Goal: Information Seeking & Learning: Check status

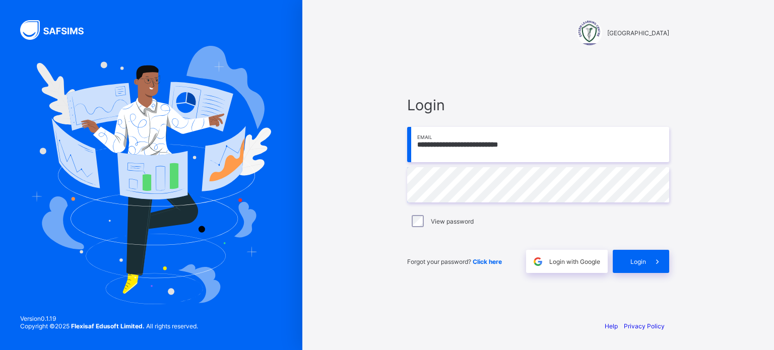
click at [443, 218] on label "View password" at bounding box center [452, 222] width 43 height 8
click at [636, 264] on span "Login" at bounding box center [638, 262] width 16 height 8
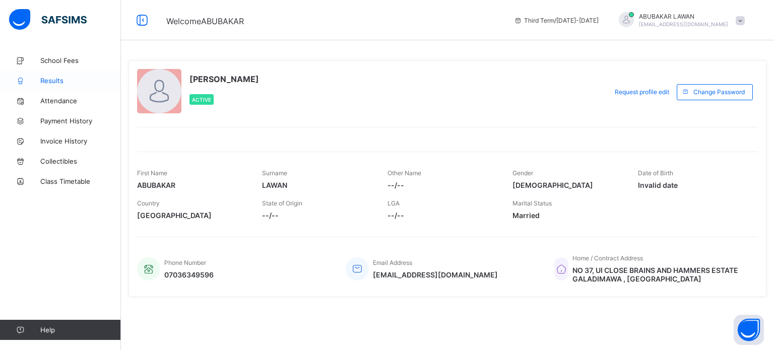
click at [50, 80] on span "Results" at bounding box center [80, 81] width 81 height 8
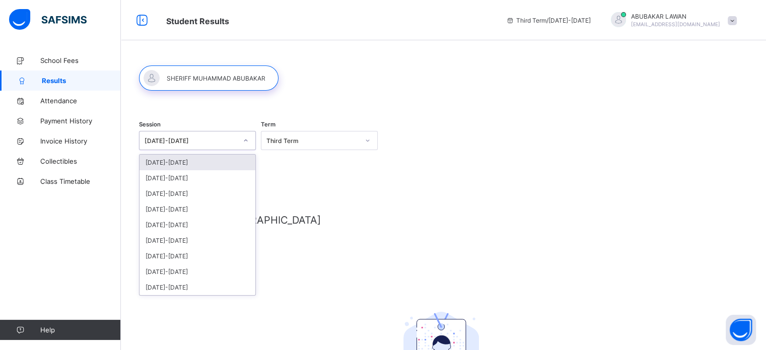
click at [190, 137] on div "[DATE]-[DATE]" at bounding box center [191, 141] width 93 height 8
click at [171, 180] on div "[DATE]-[DATE]" at bounding box center [198, 178] width 116 height 16
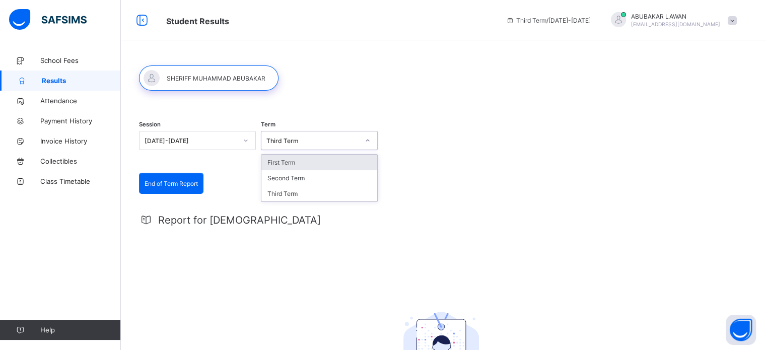
click at [286, 143] on div "Third Term" at bounding box center [312, 141] width 93 height 8
click at [285, 169] on div "First Term" at bounding box center [319, 163] width 116 height 16
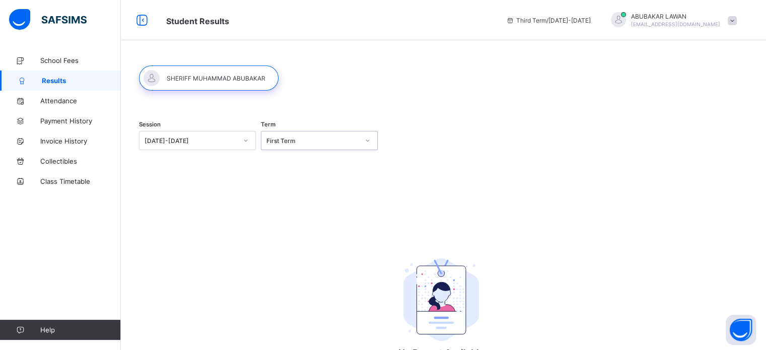
scroll to position [66, 0]
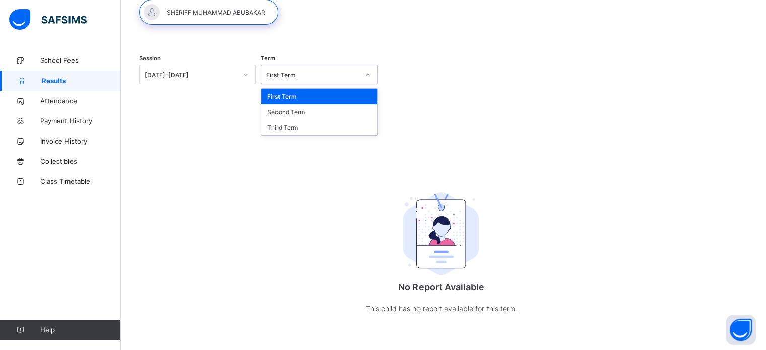
click at [325, 77] on div "First Term" at bounding box center [312, 75] width 93 height 8
click at [298, 112] on div "Second Term" at bounding box center [319, 112] width 116 height 16
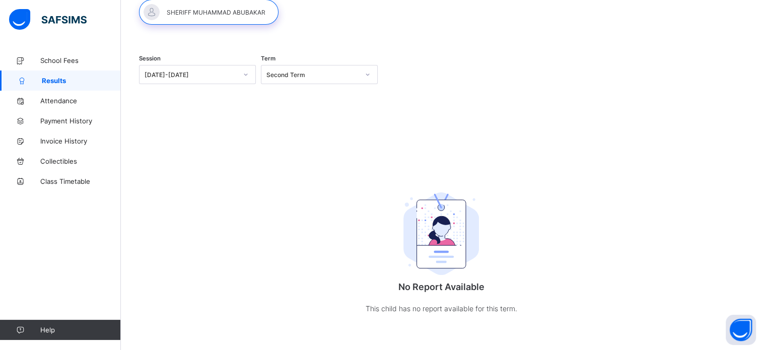
click at [328, 85] on div "Term Second Term" at bounding box center [319, 76] width 117 height 42
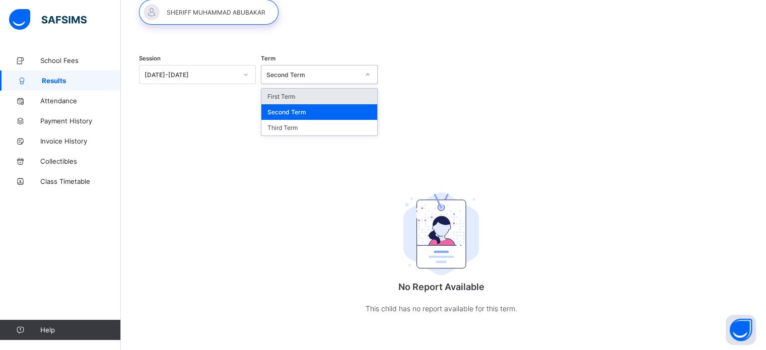
click at [316, 78] on div "Second Term" at bounding box center [312, 75] width 93 height 8
click at [280, 123] on div "Third Term" at bounding box center [319, 128] width 116 height 16
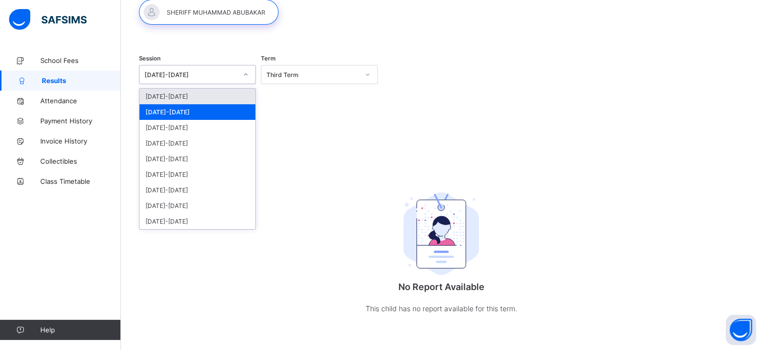
click at [188, 73] on div "[DATE]-[DATE]" at bounding box center [191, 75] width 93 height 8
click at [196, 100] on div "[DATE]-[DATE]" at bounding box center [198, 97] width 116 height 16
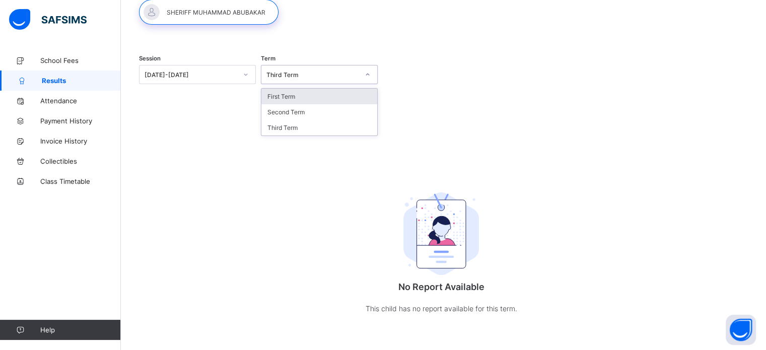
click at [313, 78] on div "Third Term" at bounding box center [312, 75] width 93 height 8
click at [294, 96] on div "First Term" at bounding box center [319, 97] width 116 height 16
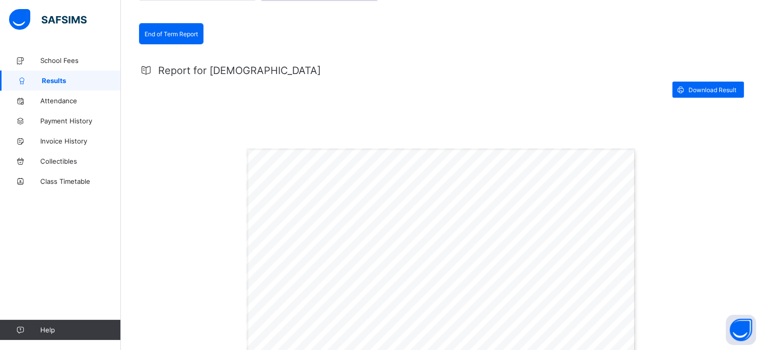
scroll to position [145, 0]
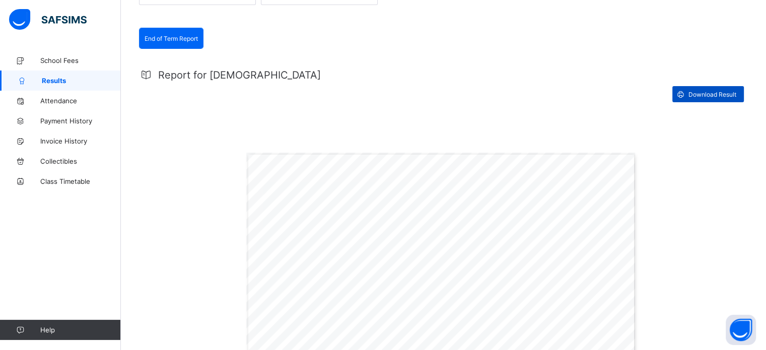
click at [701, 92] on span "Download Result" at bounding box center [712, 95] width 48 height 8
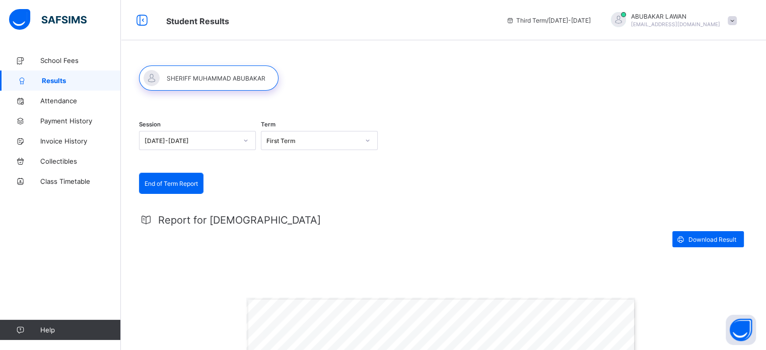
click at [293, 141] on div "First Term" at bounding box center [312, 141] width 93 height 8
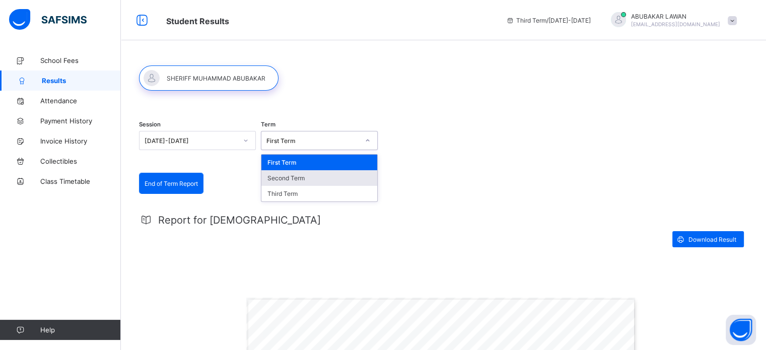
click at [290, 179] on div "Second Term" at bounding box center [319, 178] width 116 height 16
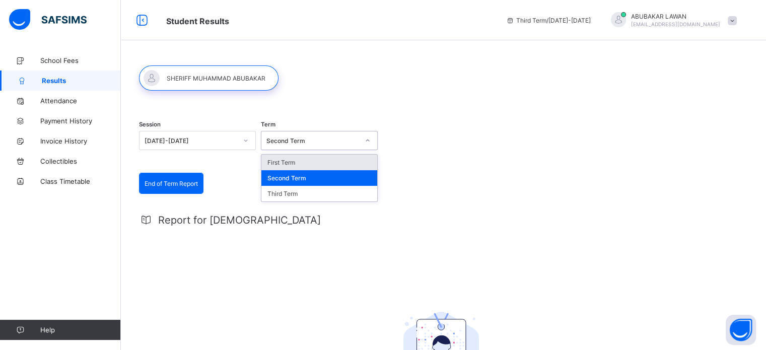
click at [286, 142] on div "Second Term" at bounding box center [312, 141] width 93 height 8
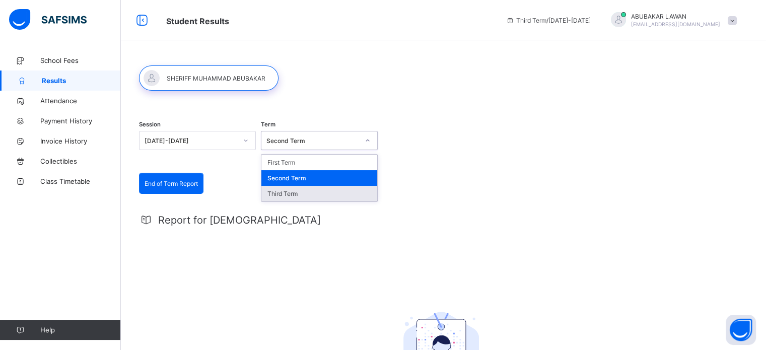
click at [293, 194] on div "Third Term" at bounding box center [319, 194] width 116 height 16
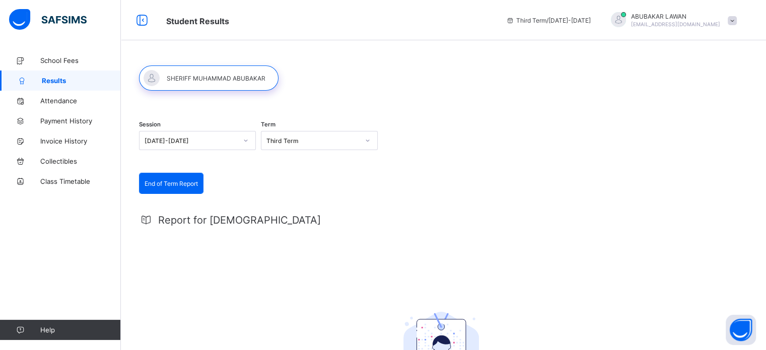
click at [737, 22] on span at bounding box center [732, 20] width 9 height 9
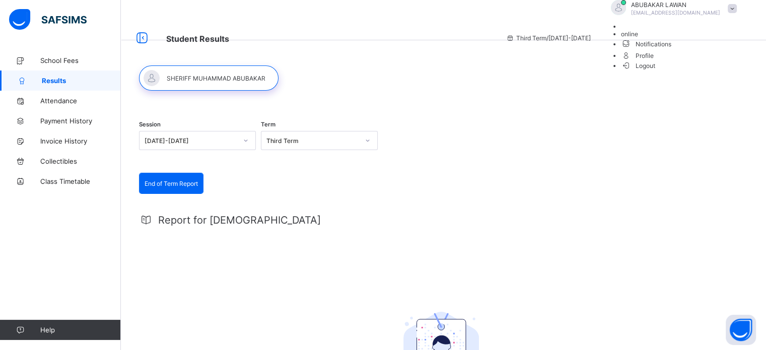
click at [656, 71] on span "Logout" at bounding box center [638, 65] width 35 height 11
